Goal: Answer question/provide support: Share knowledge or assist other users

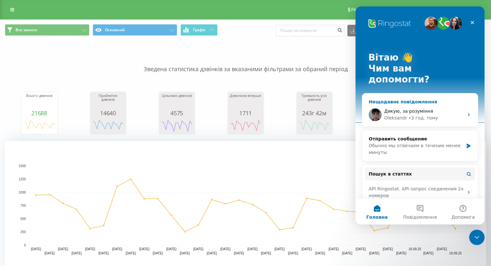
click at [426, 108] on div "Дякую, за розуміння" at bounding box center [423, 111] width 79 height 7
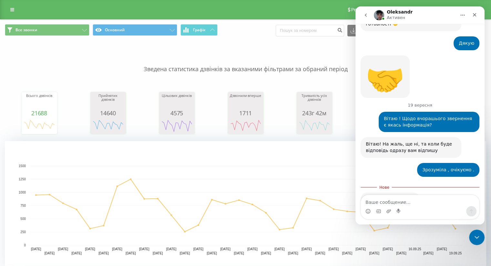
scroll to position [350, 0]
click at [473, 16] on icon "Закрити" at bounding box center [474, 14] width 5 height 5
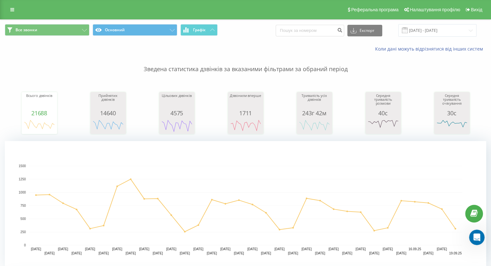
scroll to position [339, 0]
click at [84, 30] on icon at bounding box center [84, 30] width 5 height 3
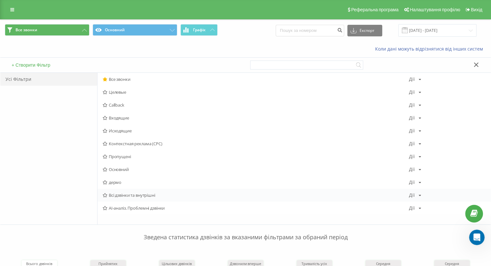
click at [141, 194] on span "Всі дзвінки та внутрішні" at bounding box center [256, 195] width 306 height 5
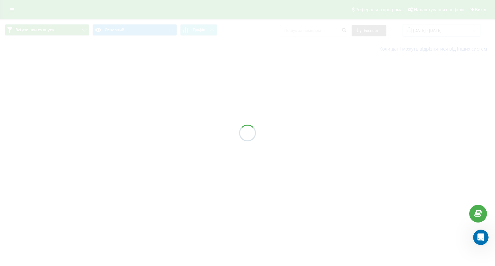
click at [161, 25] on div at bounding box center [247, 133] width 495 height 266
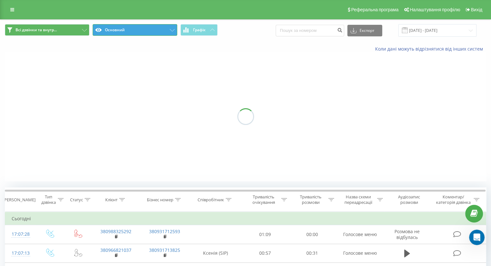
click at [161, 25] on button "Основний" at bounding box center [135, 30] width 85 height 12
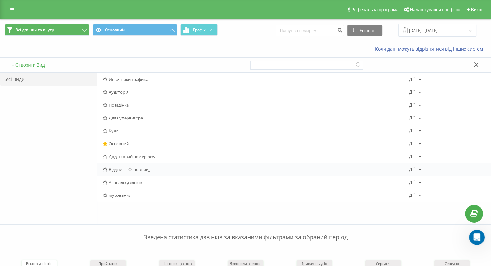
click at [134, 170] on span "Відділи — Основний_" at bounding box center [256, 169] width 306 height 5
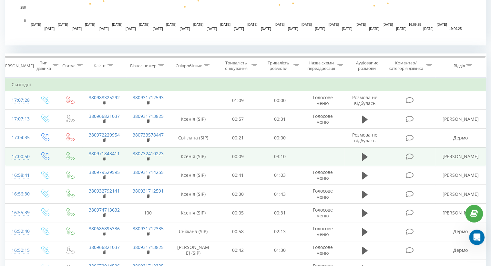
scroll to position [226, 0]
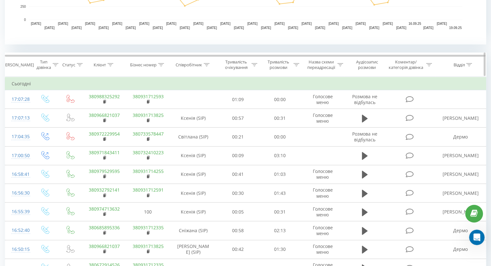
click at [471, 62] on div at bounding box center [469, 64] width 6 height 5
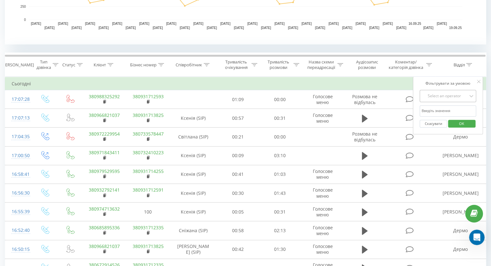
click at [444, 98] on div "Select an operator" at bounding box center [444, 96] width 46 height 5
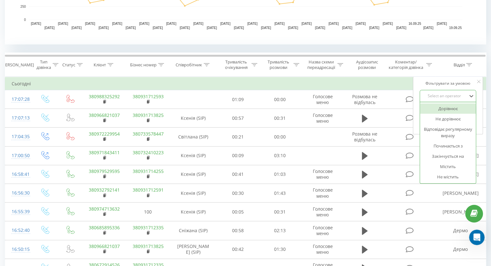
click at [444, 110] on div "Дорівнює" at bounding box center [448, 109] width 56 height 10
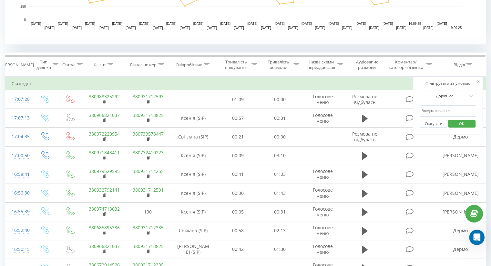
click at [444, 110] on input "text" at bounding box center [447, 110] width 57 height 11
type input "дермо"
click at [467, 122] on span "OK" at bounding box center [461, 124] width 18 height 10
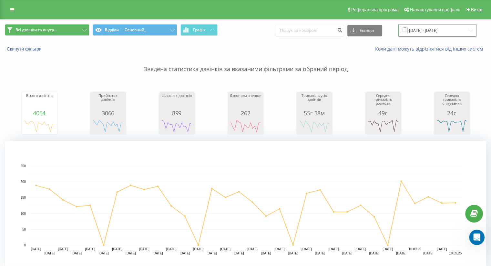
click at [429, 26] on input "19.08.2025 - 19.09.2025" at bounding box center [437, 30] width 78 height 13
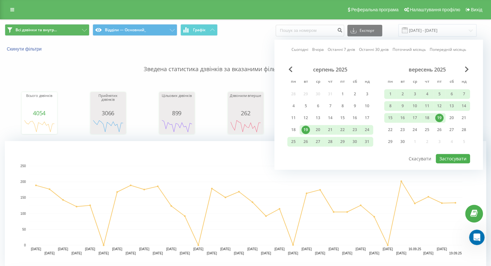
click at [439, 116] on div "19" at bounding box center [439, 118] width 8 height 8
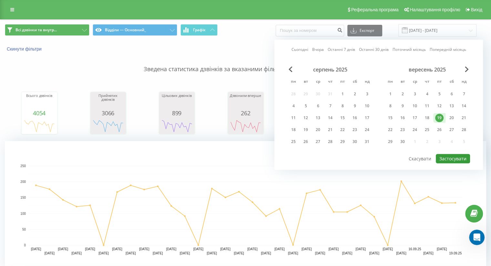
click at [445, 158] on button "Застосувати" at bounding box center [452, 158] width 34 height 9
type input "19.09.2025 - 19.09.2025"
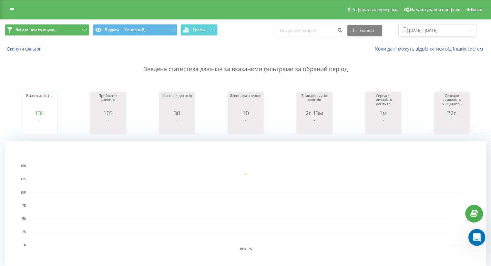
click at [472, 234] on icon "Відкрити програму для спілкування Intercom" at bounding box center [475, 237] width 11 height 11
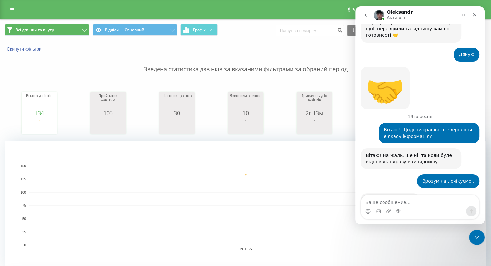
scroll to position [339, 0]
click at [474, 16] on icon "Закрити" at bounding box center [474, 14] width 5 height 5
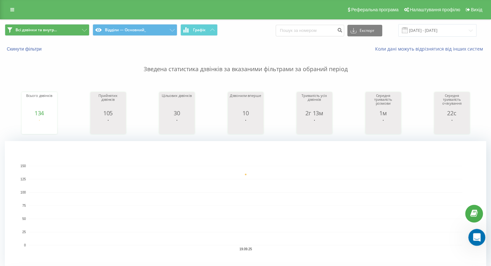
click at [473, 240] on icon "Відкрити програму для спілкування Intercom" at bounding box center [475, 237] width 11 height 11
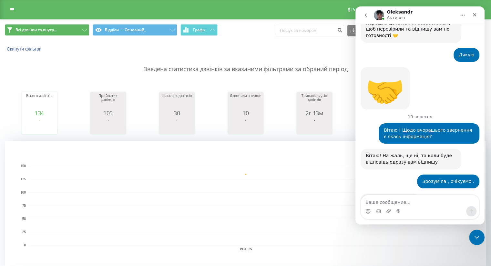
click at [365, 15] on icon "go back" at bounding box center [365, 15] width 2 height 3
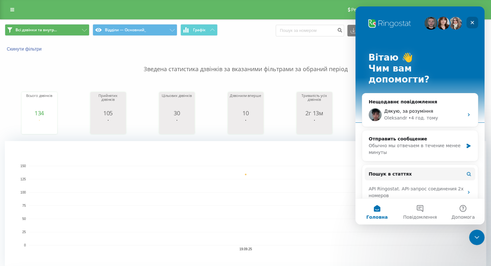
click at [473, 23] on icon "Закрити" at bounding box center [471, 22] width 5 height 5
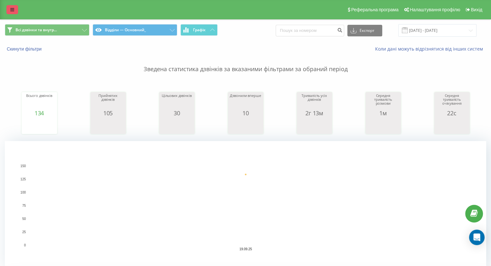
click at [10, 5] on link at bounding box center [12, 9] width 12 height 9
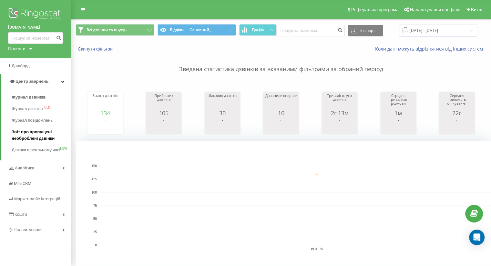
click at [28, 134] on span "Звіт про пропущені необроблені дзвінки" at bounding box center [40, 135] width 56 height 13
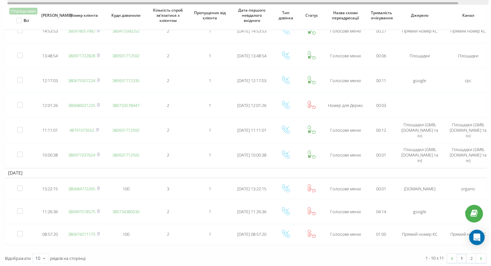
scroll to position [98, 0]
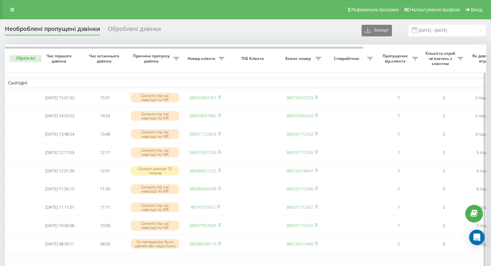
click at [25, 58] on button "Обрати всі" at bounding box center [25, 58] width 32 height 7
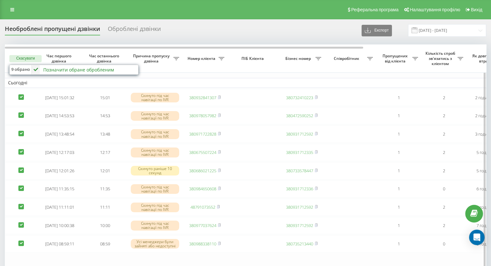
click at [55, 70] on div "Позначити обране обробленим" at bounding box center [78, 70] width 71 height 6
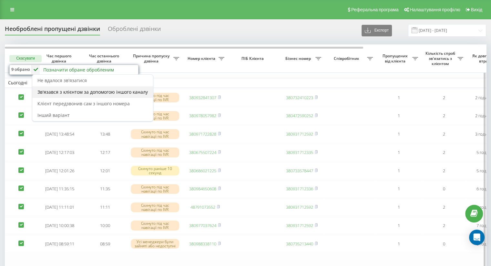
click at [92, 88] on div "Зв'язався з клієнтом за допомогою іншого каналу" at bounding box center [92, 92] width 121 height 12
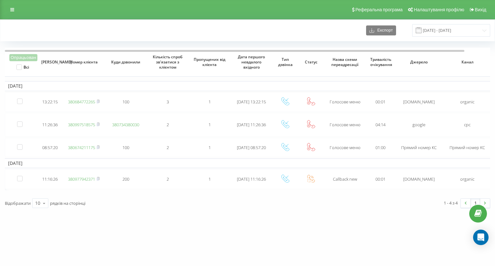
click at [271, 242] on div "avicena.ck.ua Проекти avicena.ck.ua Дашборд Центр звернень Журнал дзвінків Журн…" at bounding box center [247, 133] width 495 height 266
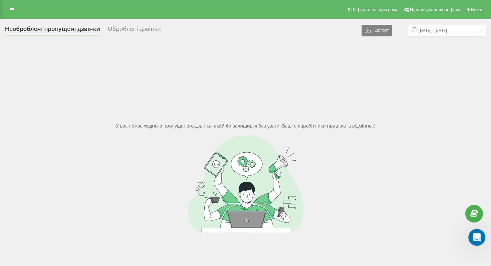
click at [474, 241] on div "Відкрити програму для спілкування Intercom" at bounding box center [475, 236] width 21 height 21
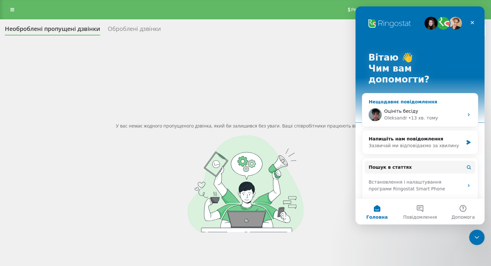
click at [427, 103] on div "Оцініть бесіду Oleksandr • 13 хв. тому" at bounding box center [419, 115] width 115 height 24
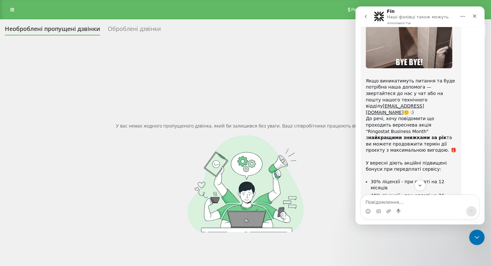
scroll to position [734, 0]
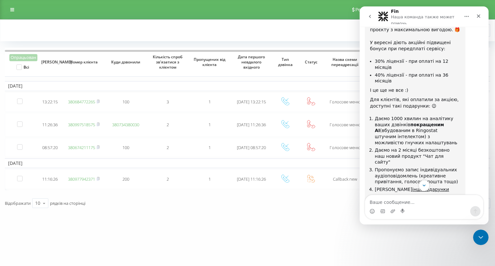
scroll to position [852, 0]
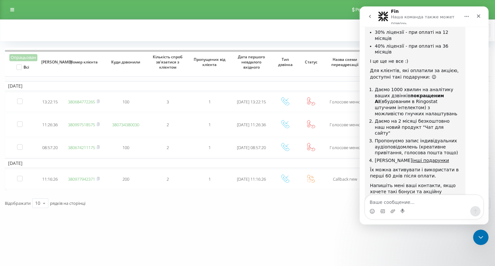
click at [412, 205] on textarea "Ваше сообщение..." at bounding box center [424, 200] width 118 height 11
type textarea "0632772517 [PERSON_NAME]"
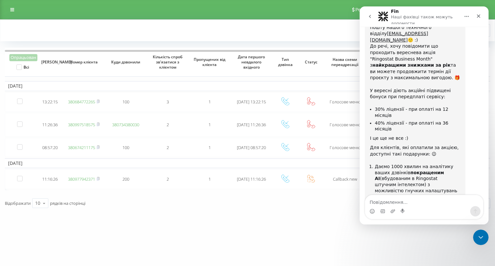
scroll to position [775, 0]
click at [413, 235] on link "інші подарунки" at bounding box center [431, 237] width 37 height 5
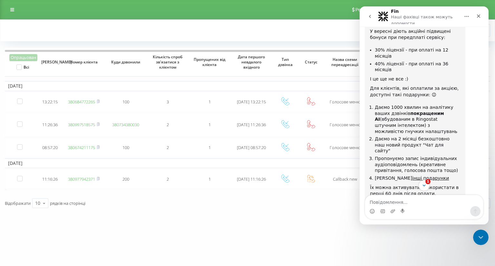
scroll to position [921, 0]
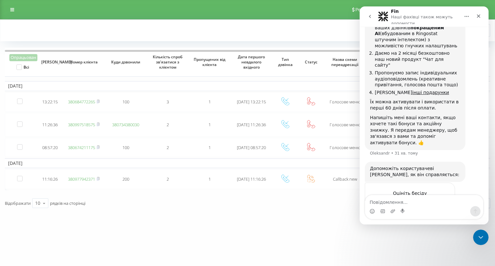
click at [449, 260] on div "Передаю ваші дані менеджерам, та вони звяжуться з вами, щодо цієї акції 🤗" at bounding box center [415, 269] width 90 height 19
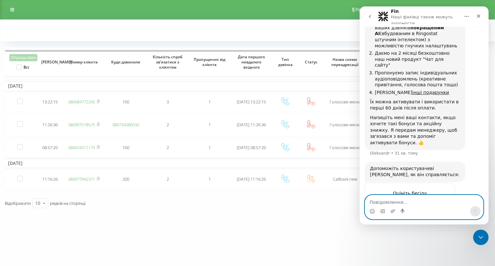
click at [413, 202] on textarea "Повідомлення..." at bounding box center [424, 200] width 118 height 11
type textarea "Дякую. Приємного вечора!"
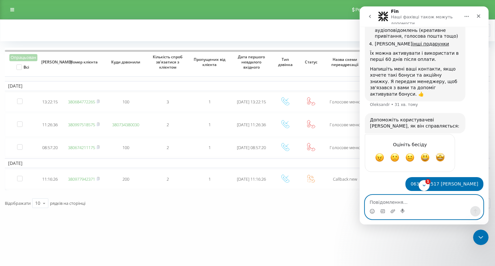
scroll to position [994, 0]
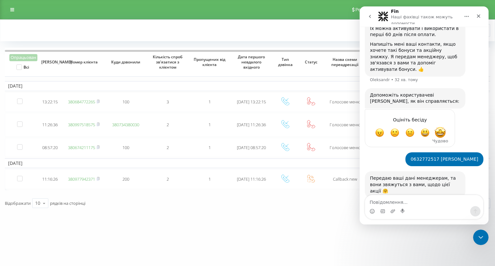
click at [443, 127] on span "Чудово" at bounding box center [441, 133] width 12 height 12
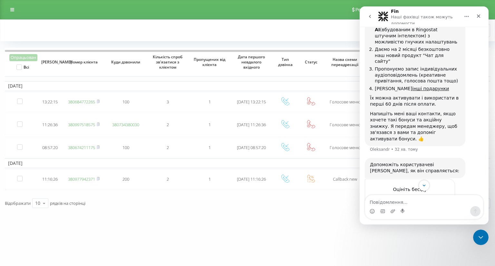
scroll to position [915, 0]
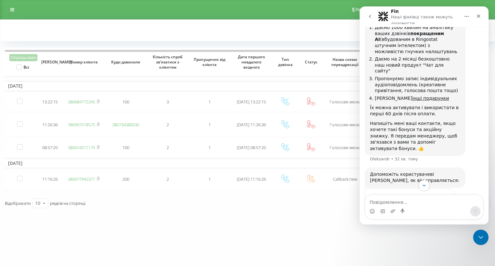
click at [443, 229] on div "Надіслати" at bounding box center [443, 235] width 13 height 13
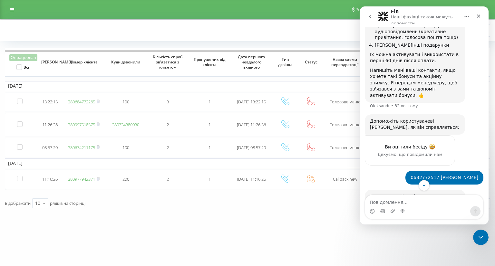
scroll to position [986, 0]
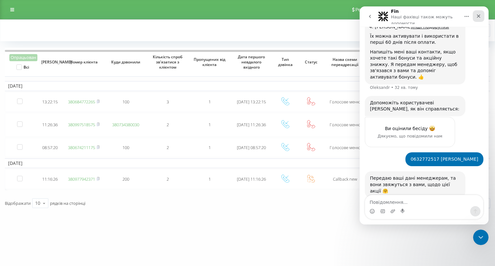
click at [480, 16] on icon "Закрити" at bounding box center [478, 16] width 5 height 5
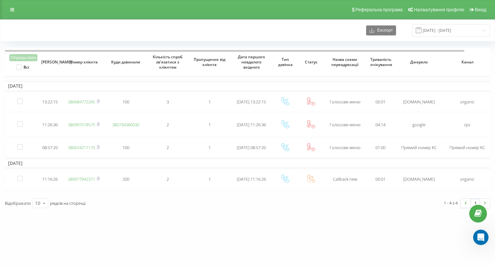
scroll to position [988, 0]
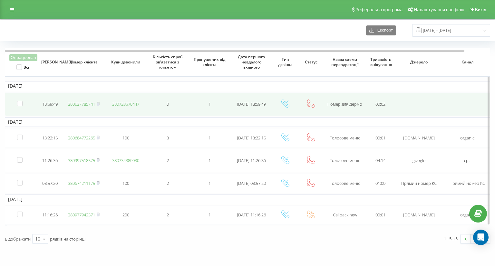
click at [84, 102] on link "380637785741" at bounding box center [81, 104] width 27 height 6
